Goal: Information Seeking & Learning: Learn about a topic

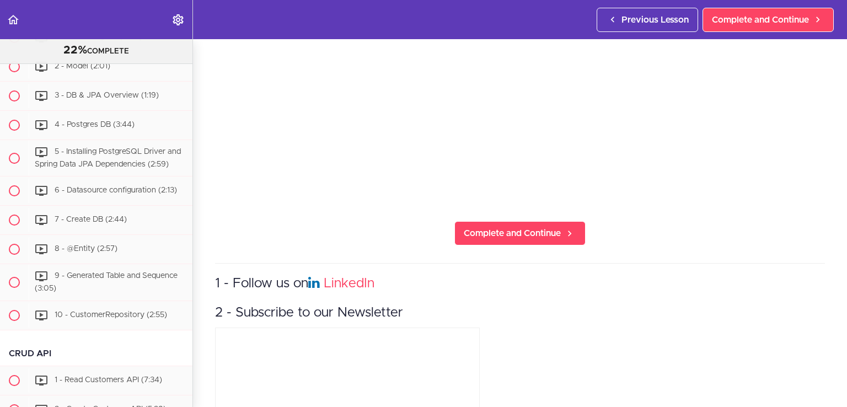
scroll to position [238, 0]
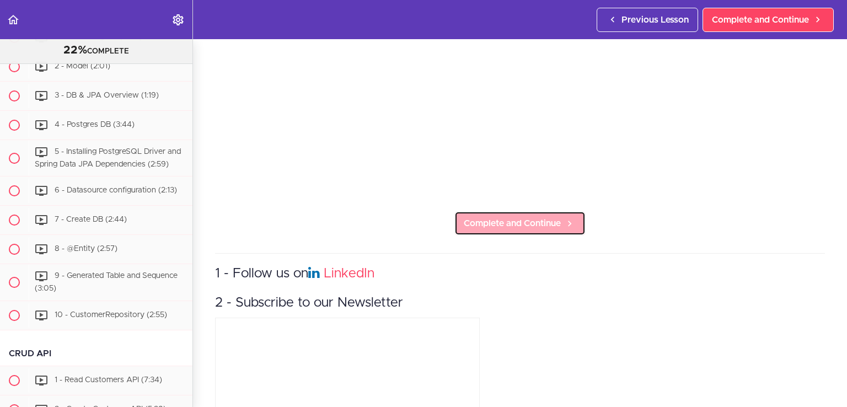
click at [523, 220] on span "Complete and Continue" at bounding box center [512, 223] width 97 height 13
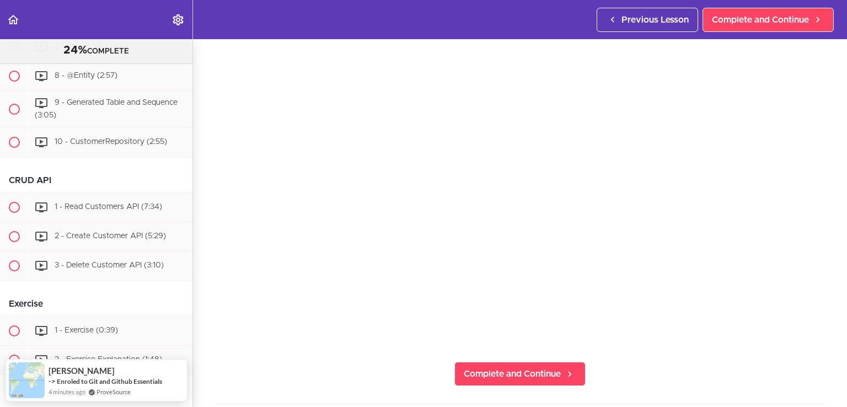
scroll to position [89, 0]
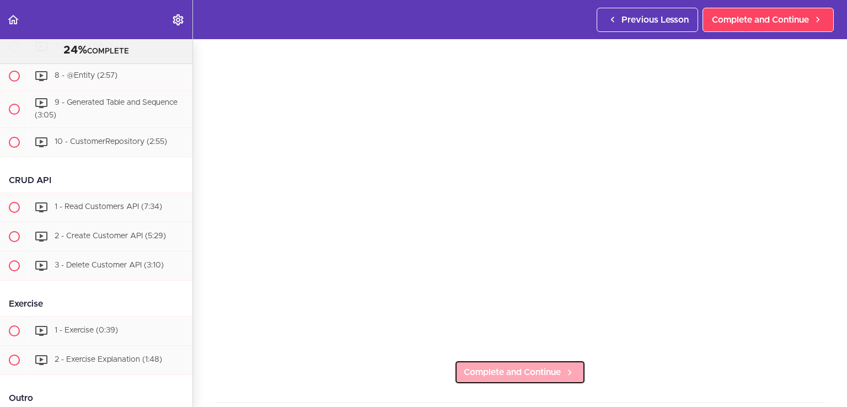
click at [517, 372] on span "Complete and Continue" at bounding box center [512, 372] width 97 height 13
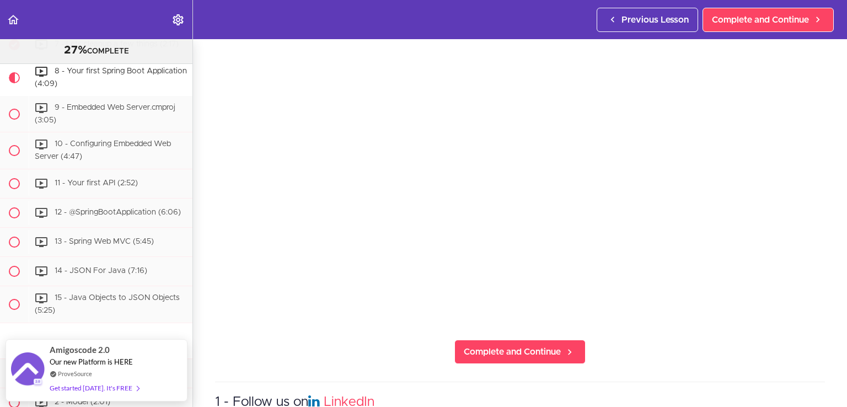
scroll to position [121, 0]
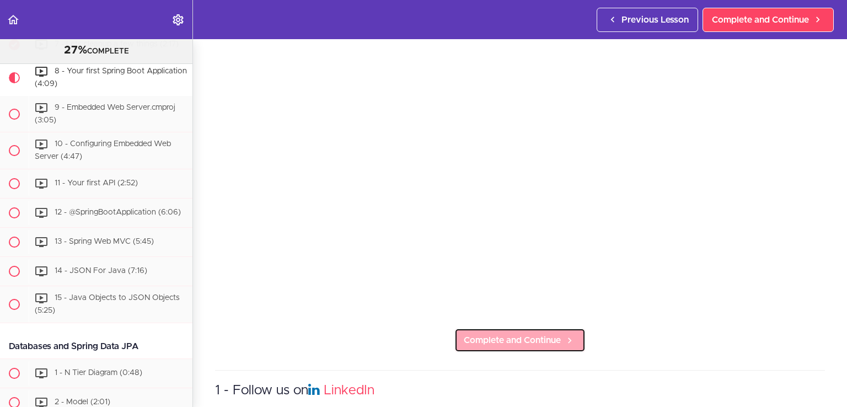
click at [519, 334] on span "Complete and Continue" at bounding box center [512, 340] width 97 height 13
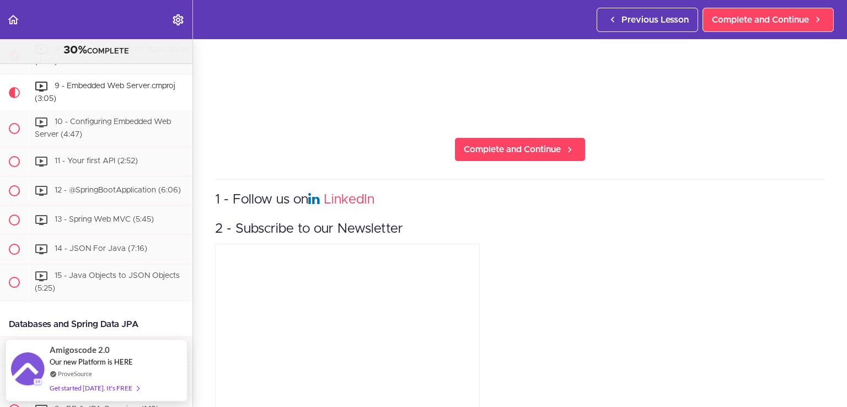
scroll to position [180, 0]
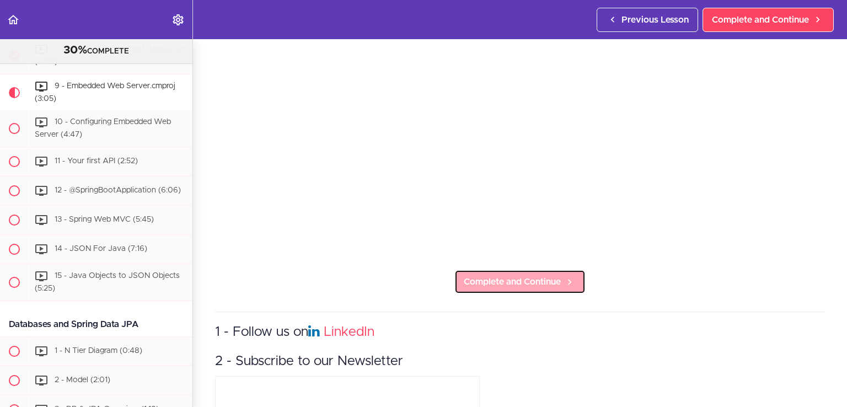
click at [481, 281] on span "Complete and Continue" at bounding box center [512, 281] width 97 height 13
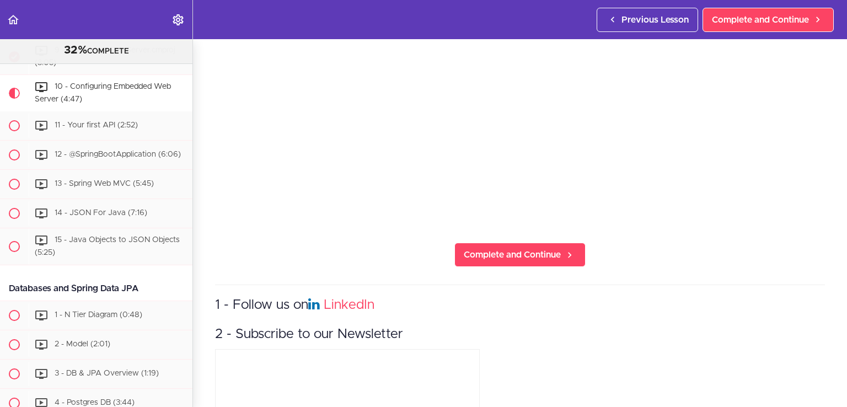
scroll to position [207, 0]
click at [543, 249] on span "Complete and Continue" at bounding box center [512, 254] width 97 height 13
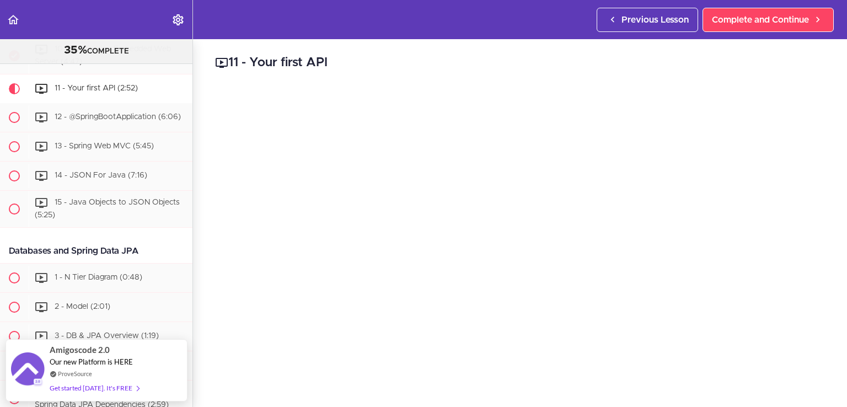
scroll to position [77, 0]
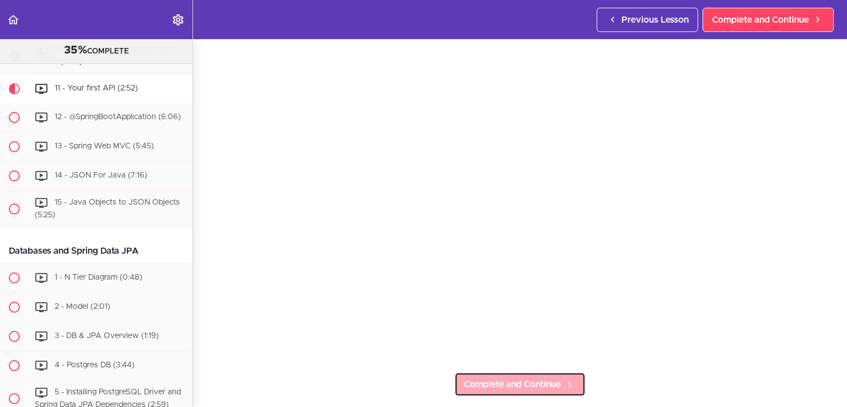
click at [517, 378] on span "Complete and Continue" at bounding box center [512, 384] width 97 height 13
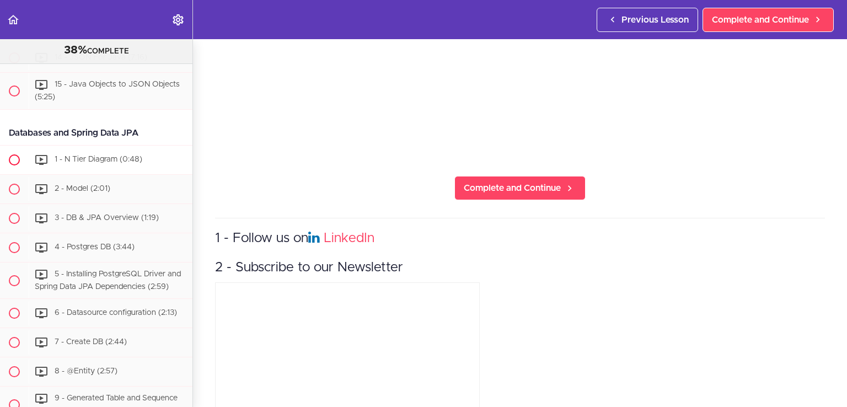
scroll to position [620, 0]
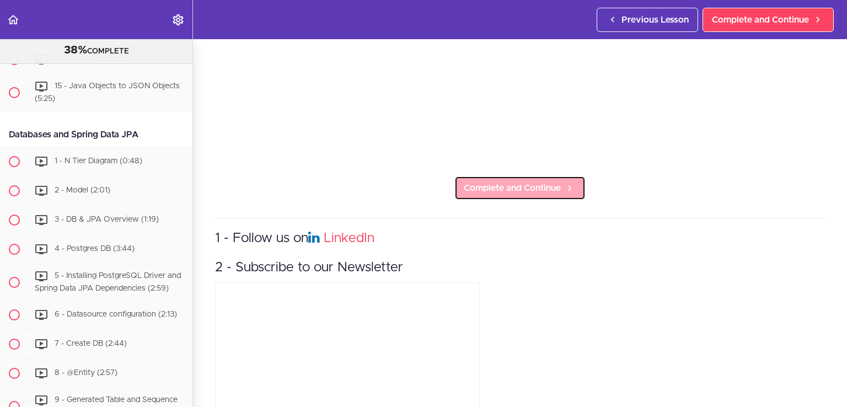
click at [527, 184] on span "Complete and Continue" at bounding box center [512, 188] width 97 height 13
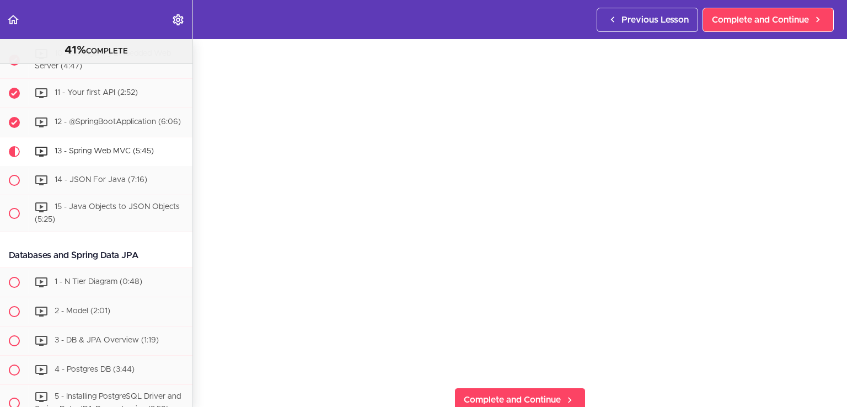
scroll to position [60, 0]
